Goal: Transaction & Acquisition: Purchase product/service

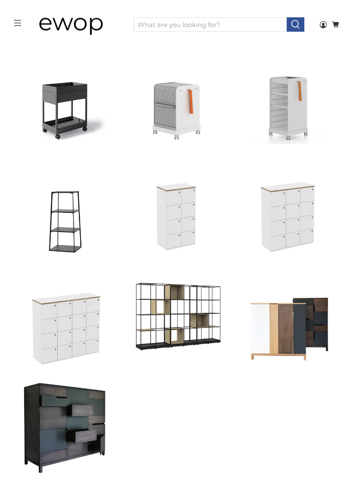
scroll to position [151, 0]
click at [64, 109] on link "New Order Trolley" at bounding box center [64, 92] width 103 height 103
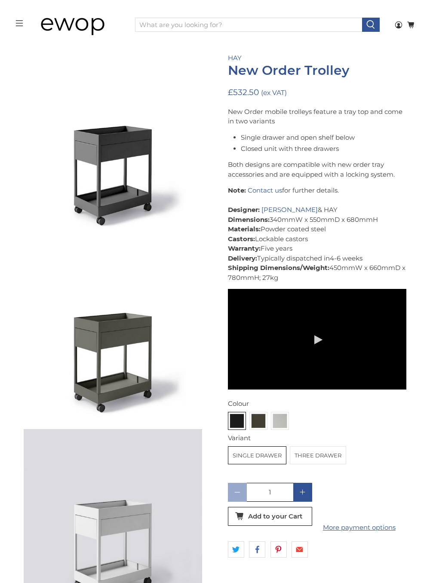
scroll to position [73, 0]
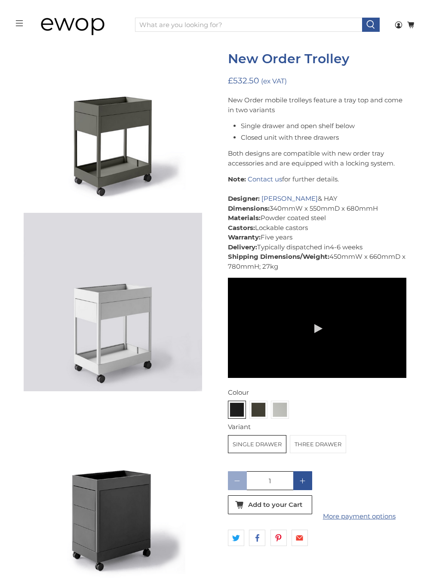
click at [391, 457] on div "Variant Single Drawer Three Drawer" at bounding box center [317, 439] width 179 height 34
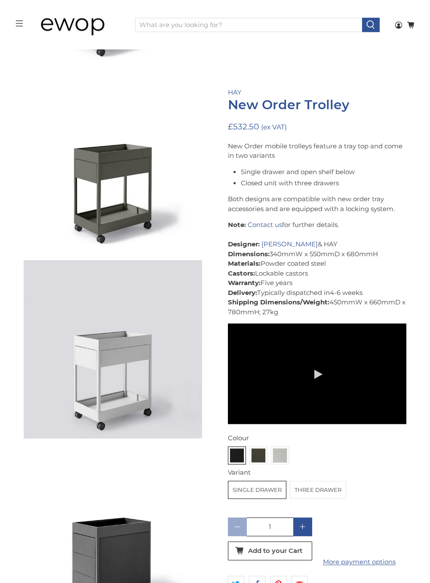
scroll to position [237, 0]
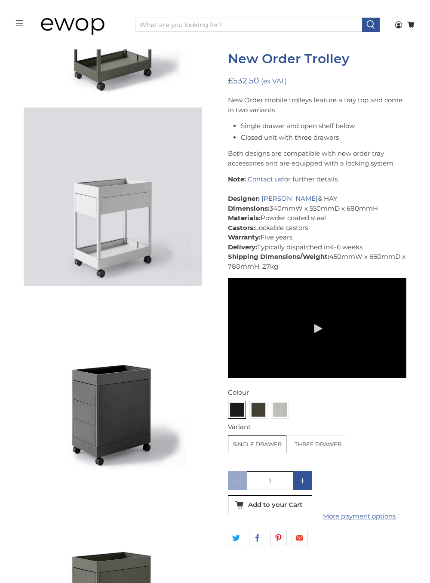
click at [284, 417] on img at bounding box center [280, 410] width 14 height 14
click at [0, 0] on input "radio" at bounding box center [0, 0] width 0 height 0
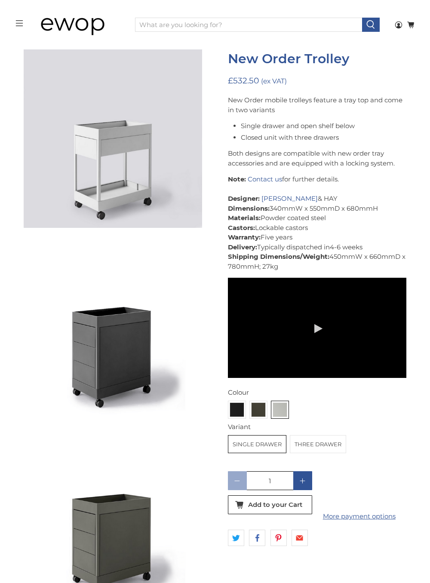
scroll to position [450, 0]
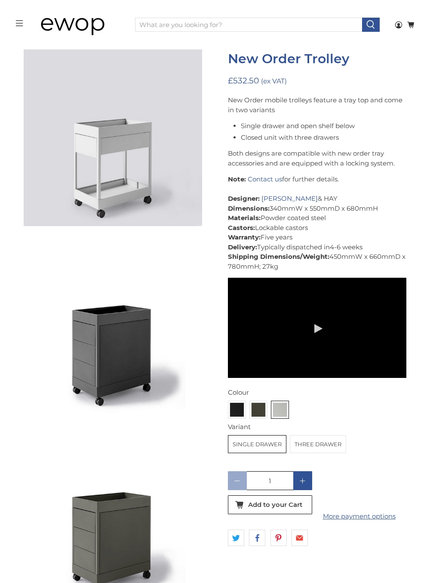
click at [263, 399] on div "Light Grey NO" at bounding box center [282, 392] width 52 height 13
click at [264, 417] on img at bounding box center [259, 410] width 14 height 14
click at [0, 0] on input "radio" at bounding box center [0, 0] width 0 height 0
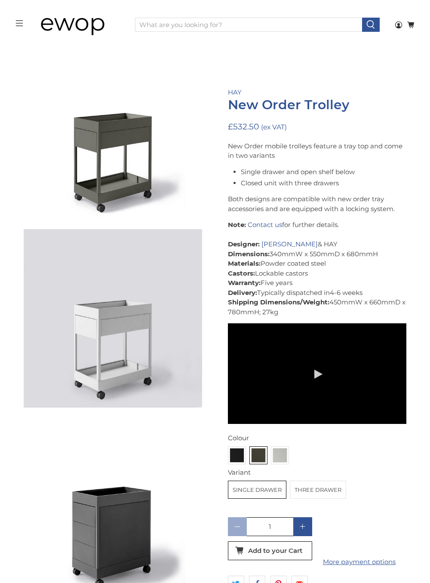
scroll to position [263, 0]
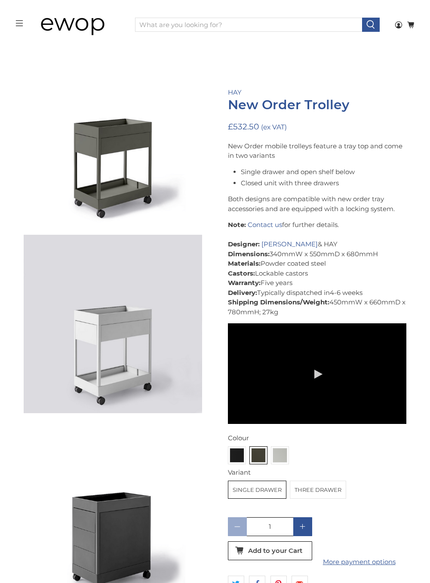
click at [243, 445] on div "Charcoal NO" at bounding box center [239, 438] width 52 height 13
